Goal: Task Accomplishment & Management: Use online tool/utility

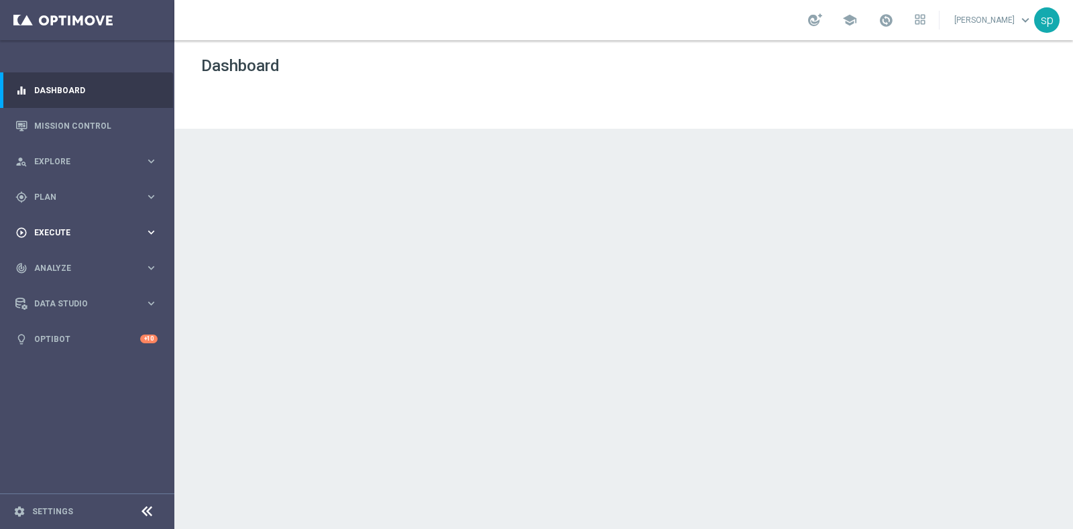
click at [60, 227] on div "play_circle_outline Execute" at bounding box center [79, 233] width 129 height 12
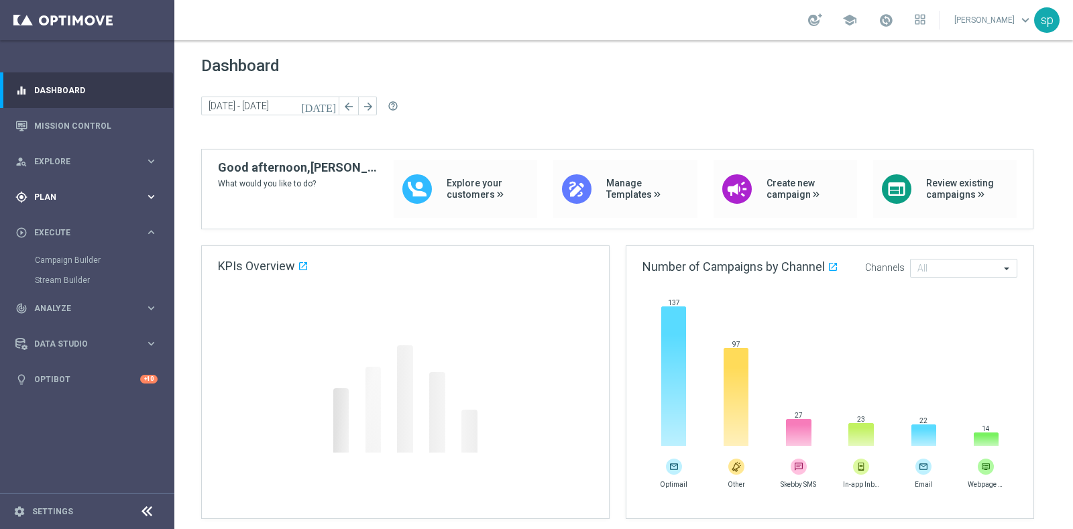
click at [51, 199] on span "Plan" at bounding box center [89, 197] width 111 height 8
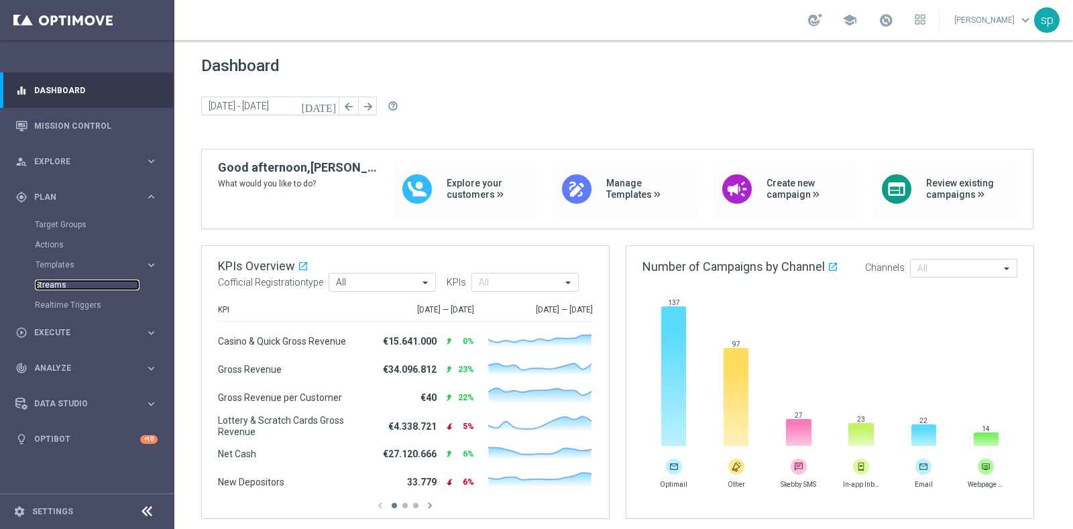
click at [53, 287] on link "Streams" at bounding box center [87, 285] width 105 height 11
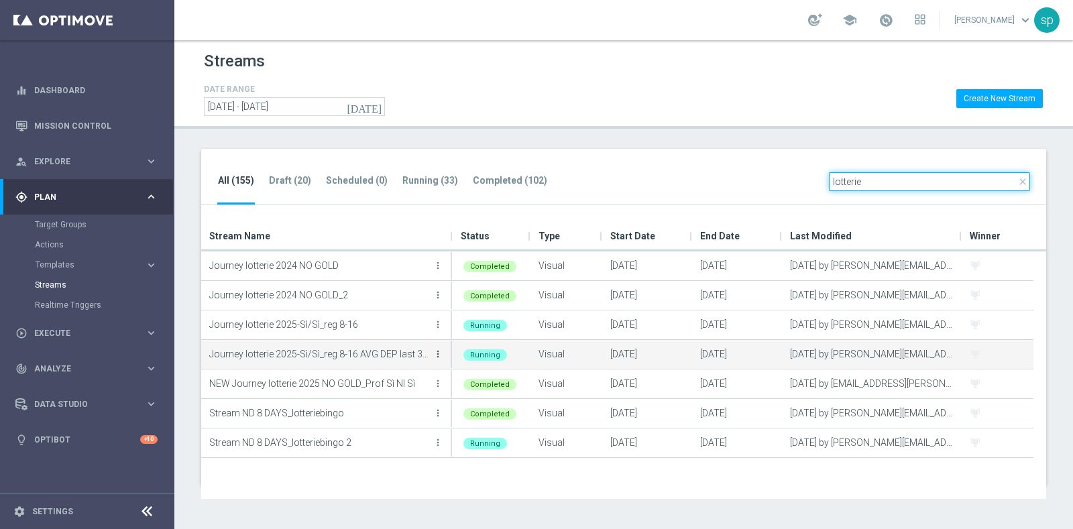
type input "lotterie"
click at [437, 353] on icon "more_vert" at bounding box center [438, 354] width 11 height 11
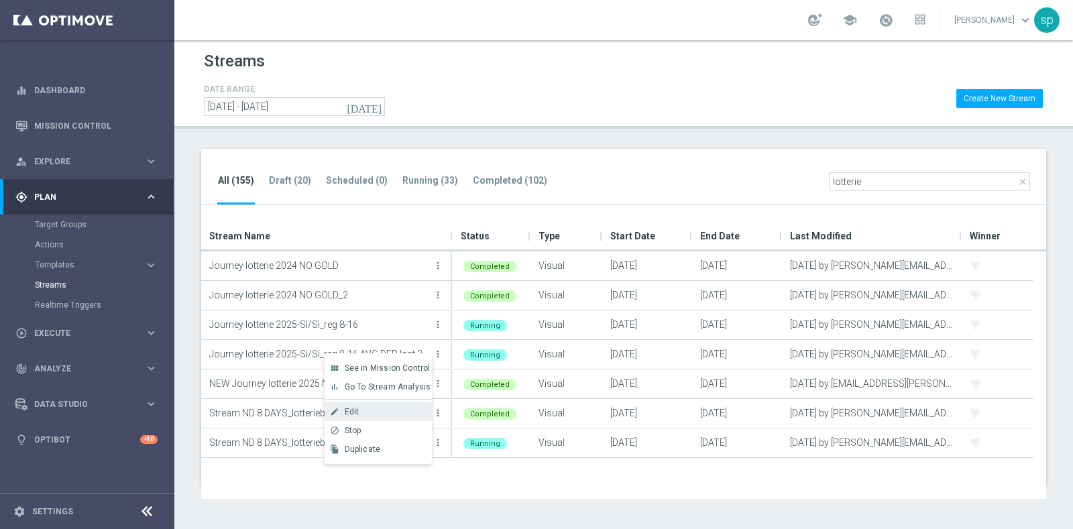
click at [381, 408] on div "Edit" at bounding box center [385, 411] width 81 height 9
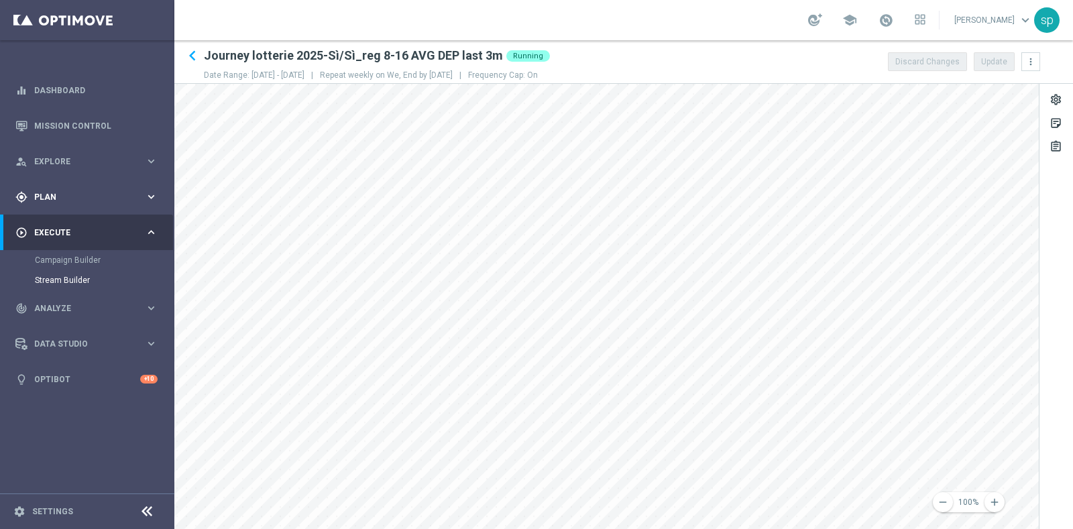
click at [52, 198] on span "Plan" at bounding box center [89, 197] width 111 height 8
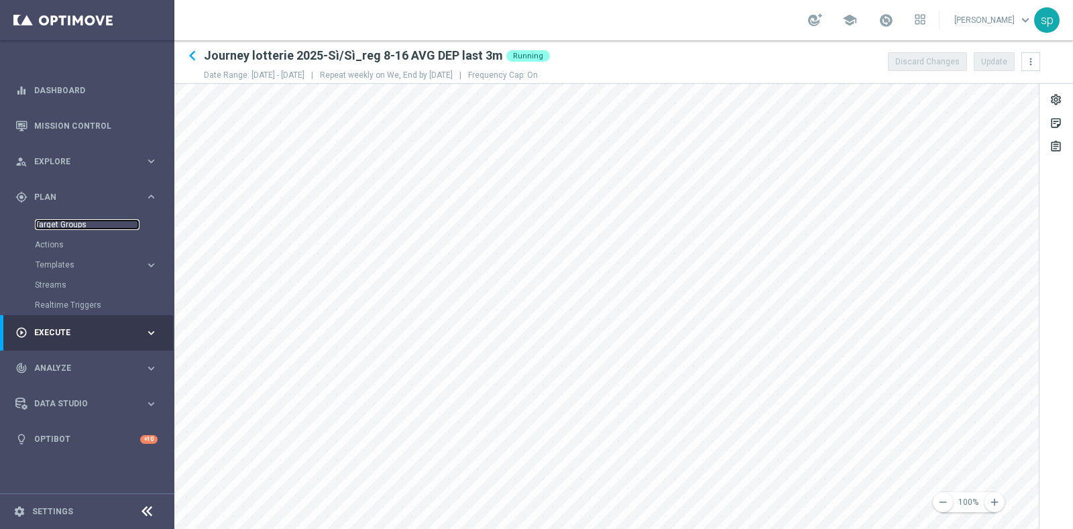
click at [60, 222] on link "Target Groups" at bounding box center [87, 224] width 105 height 11
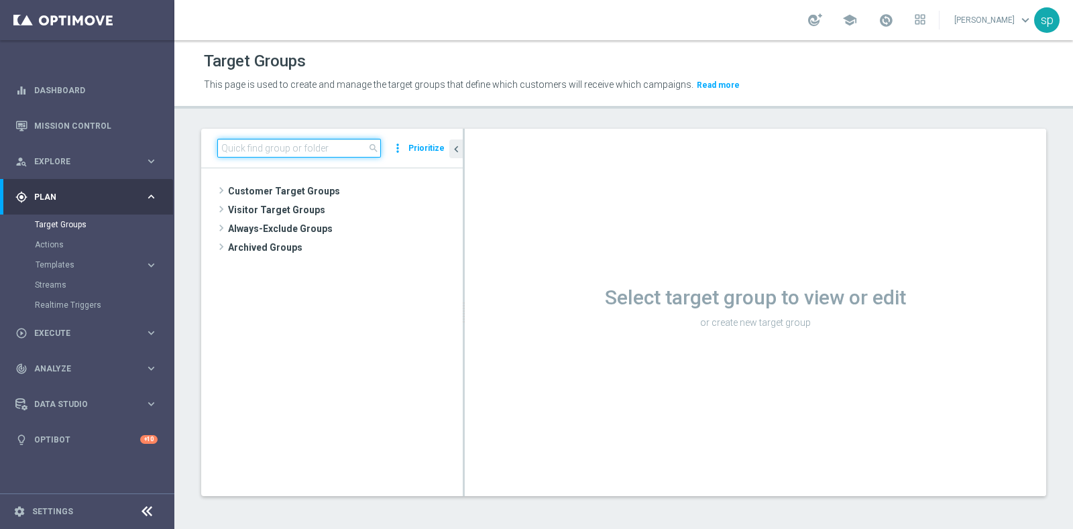
click at [317, 148] on input at bounding box center [299, 148] width 164 height 19
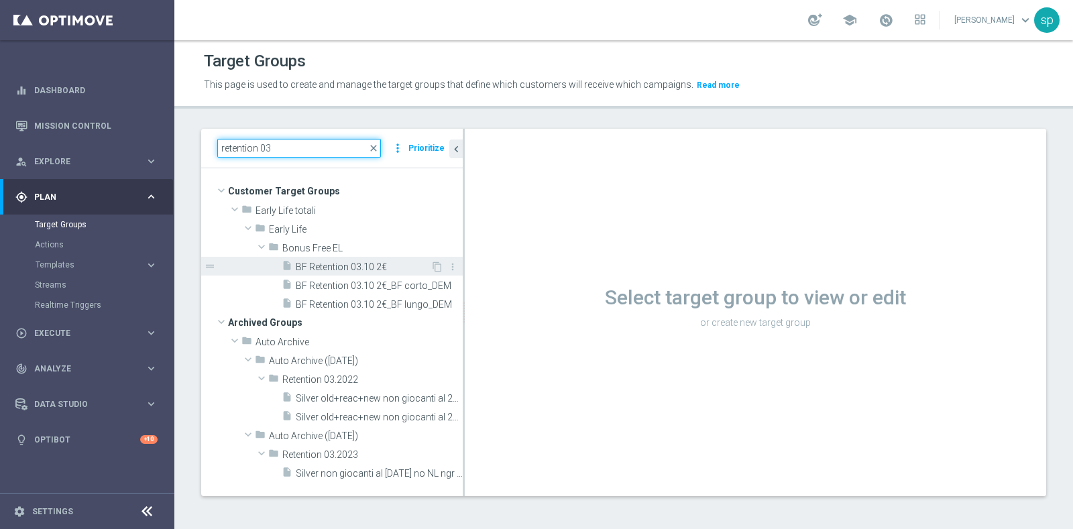
type input "retention 03"
click at [355, 266] on span "BF Retention 03.10 2€" at bounding box center [363, 267] width 135 height 11
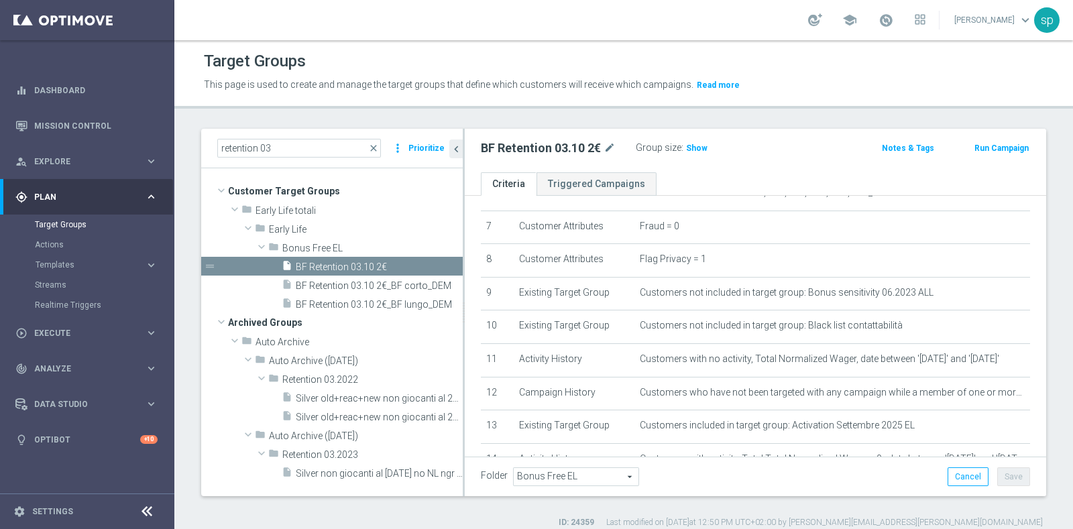
scroll to position [289, 0]
